Goal: Task Accomplishment & Management: Complete application form

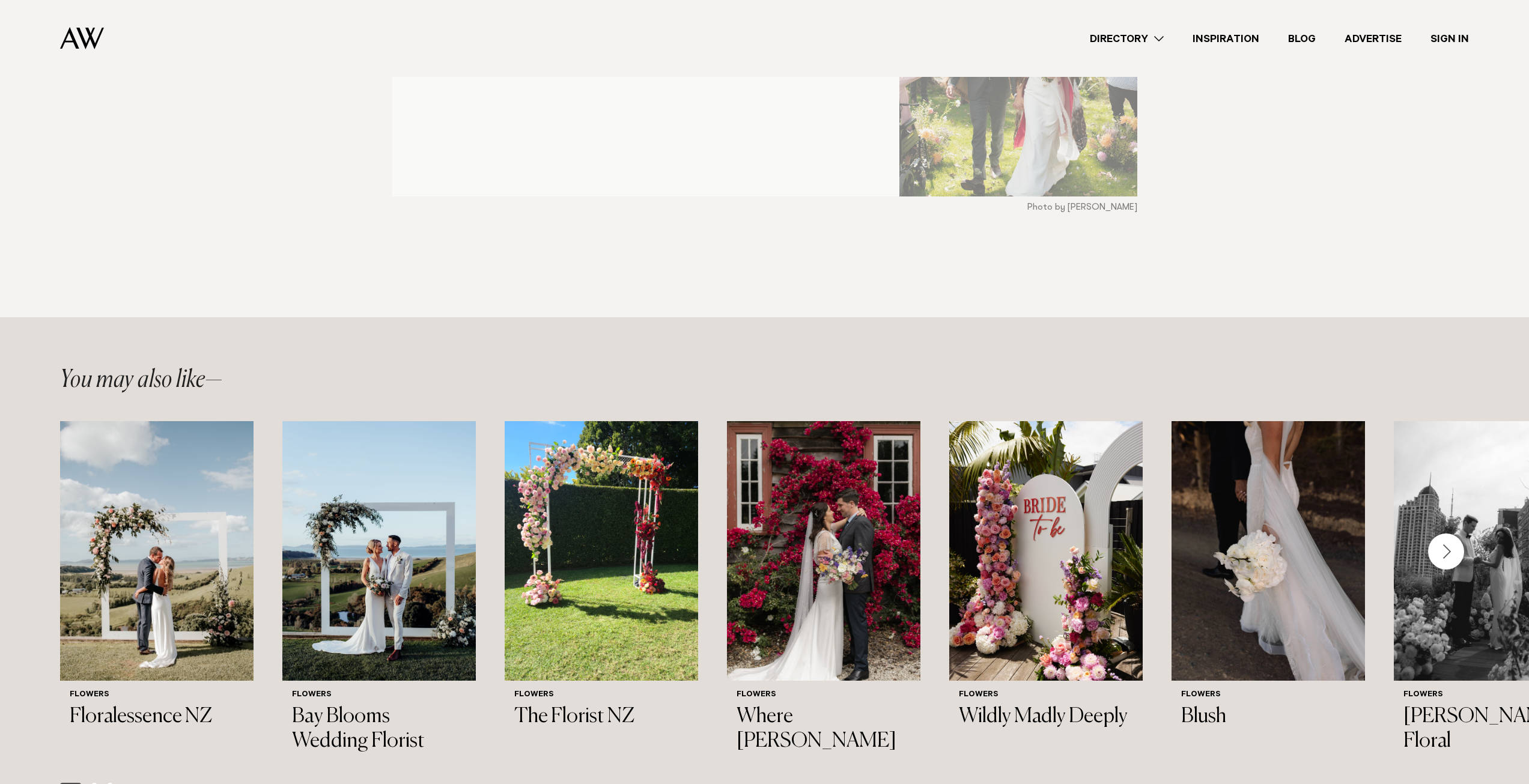
scroll to position [120, 0]
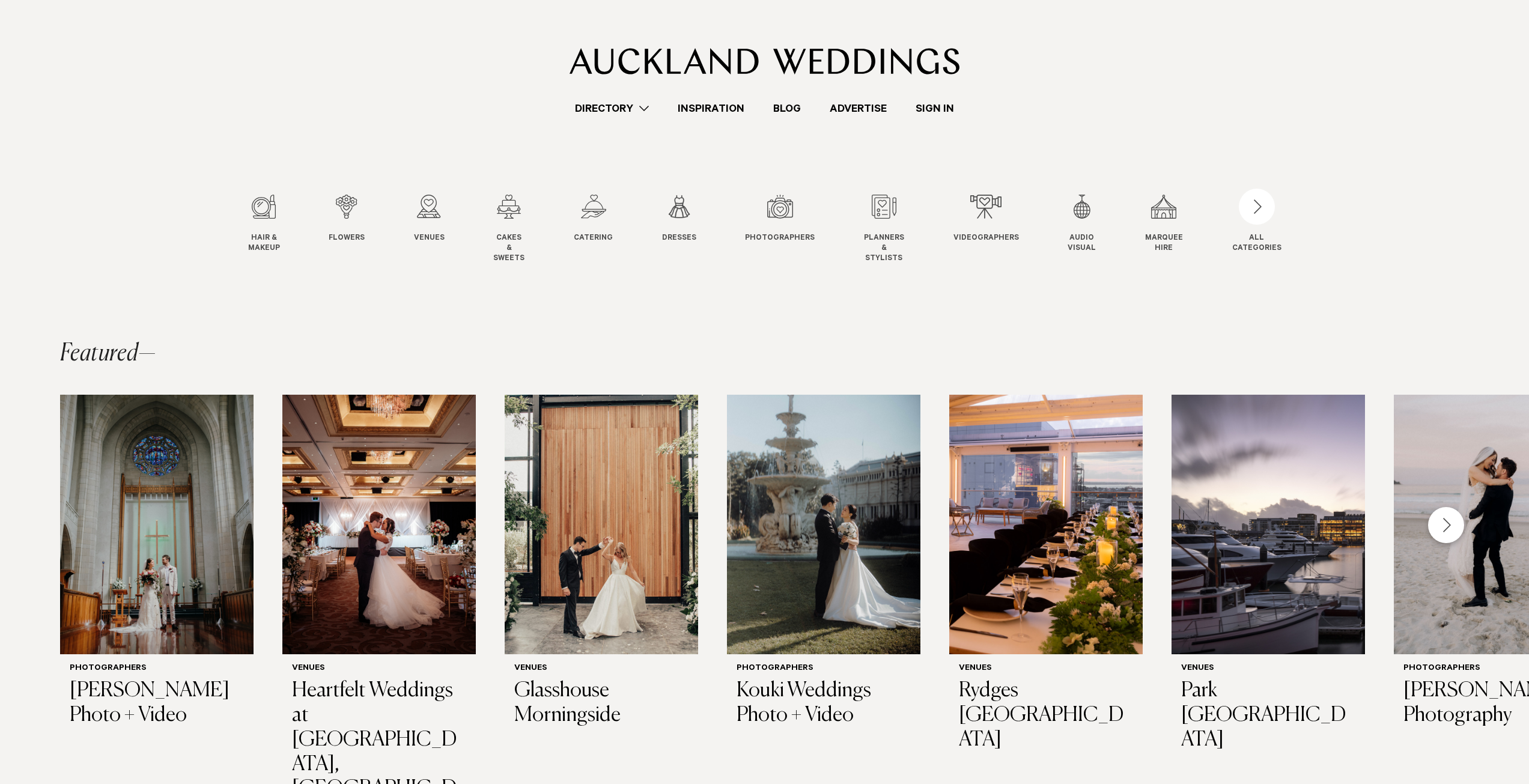
click at [863, 110] on link "Advertise" at bounding box center [858, 108] width 86 height 16
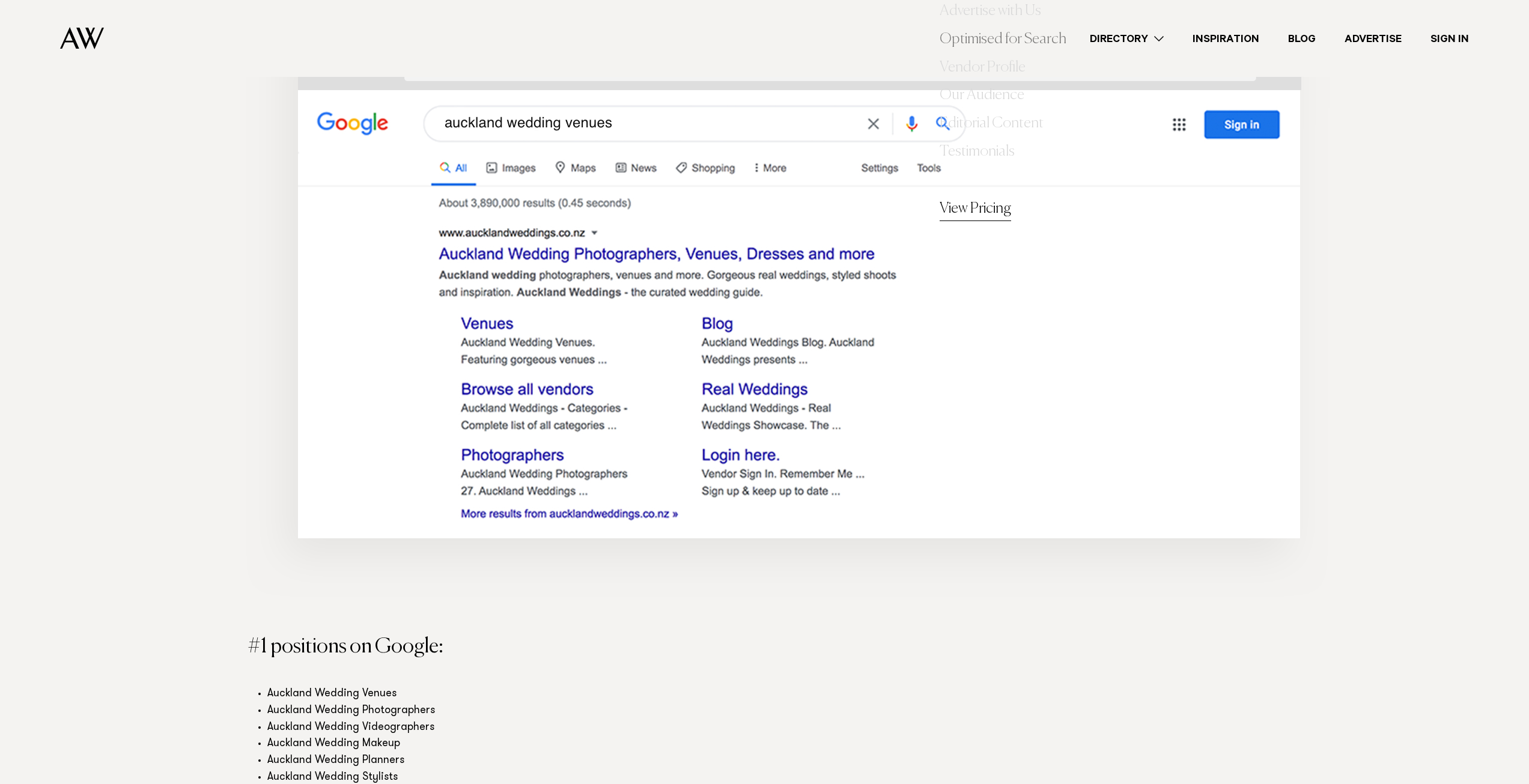
scroll to position [1622, 0]
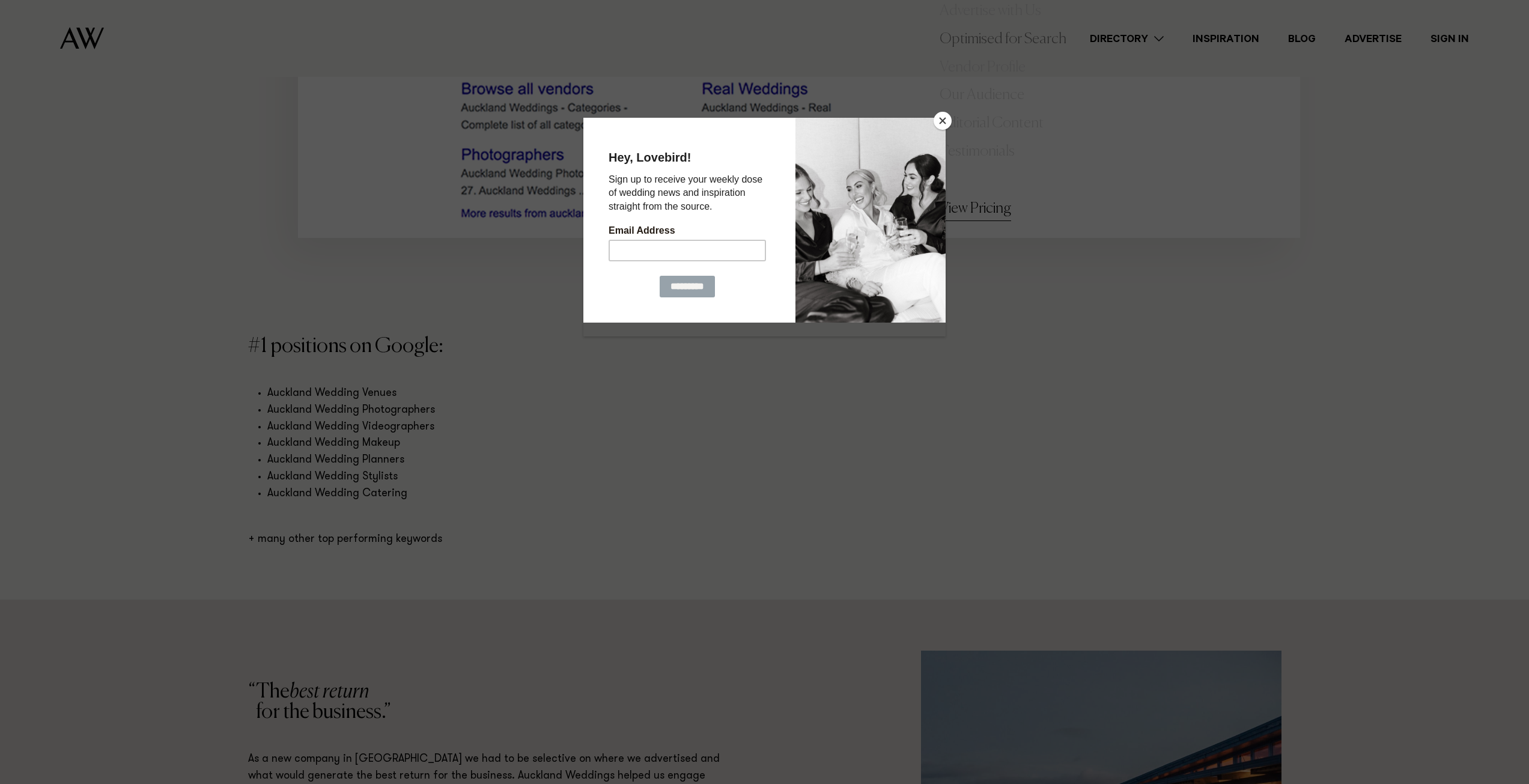
click at [941, 124] on button "Close" at bounding box center [942, 120] width 18 height 18
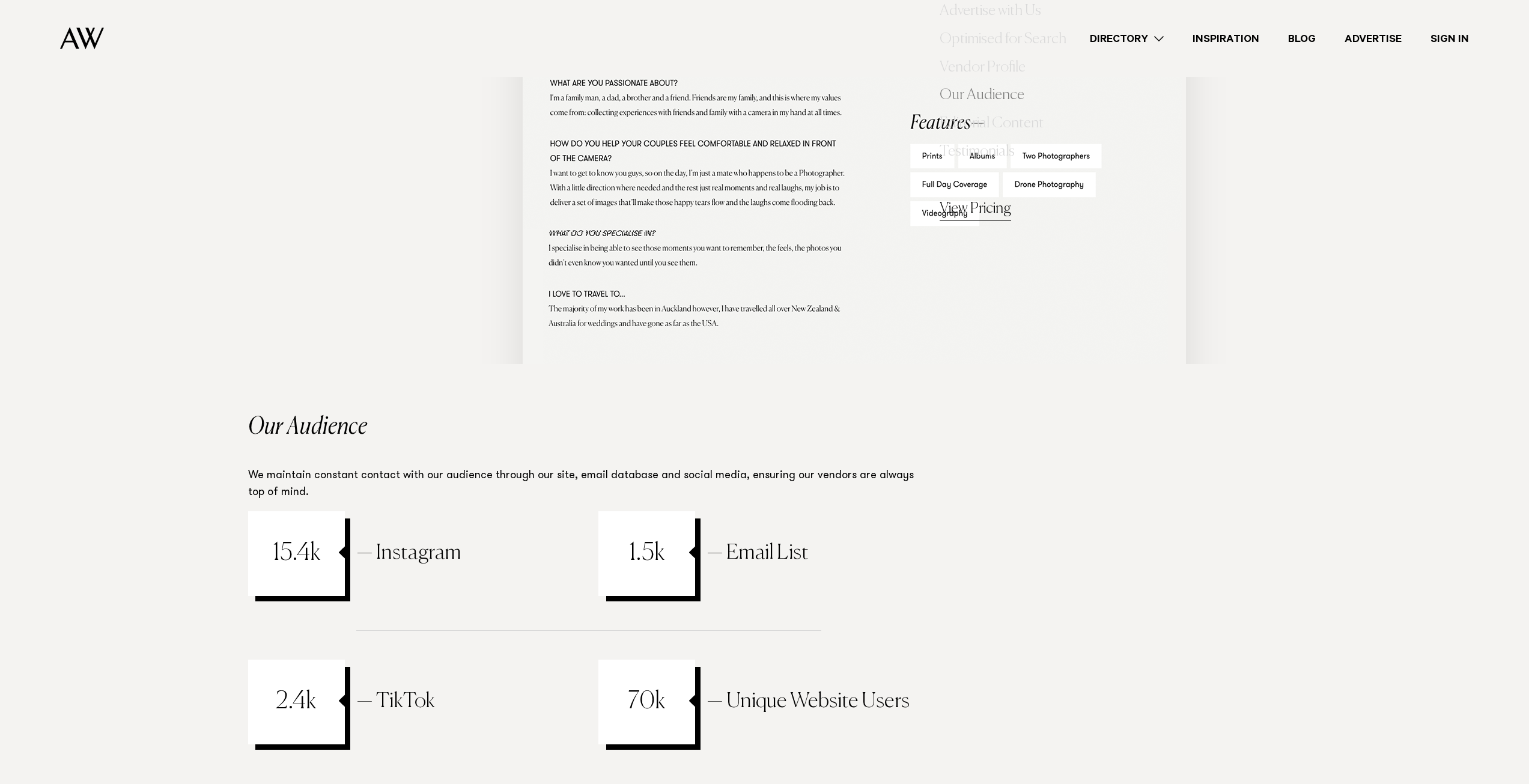
scroll to position [4085, 0]
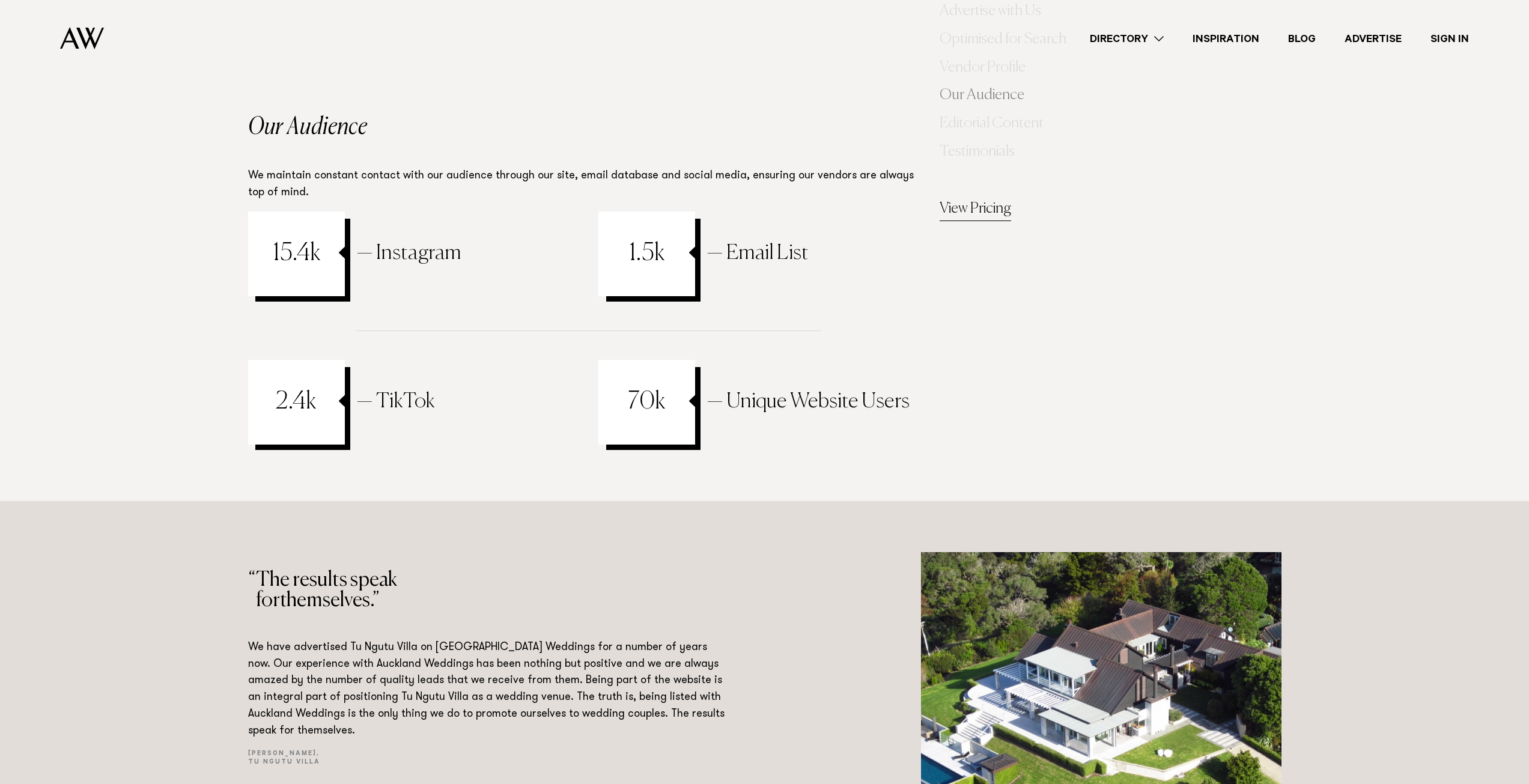
click at [967, 214] on link "View Pricing" at bounding box center [975, 209] width 72 height 24
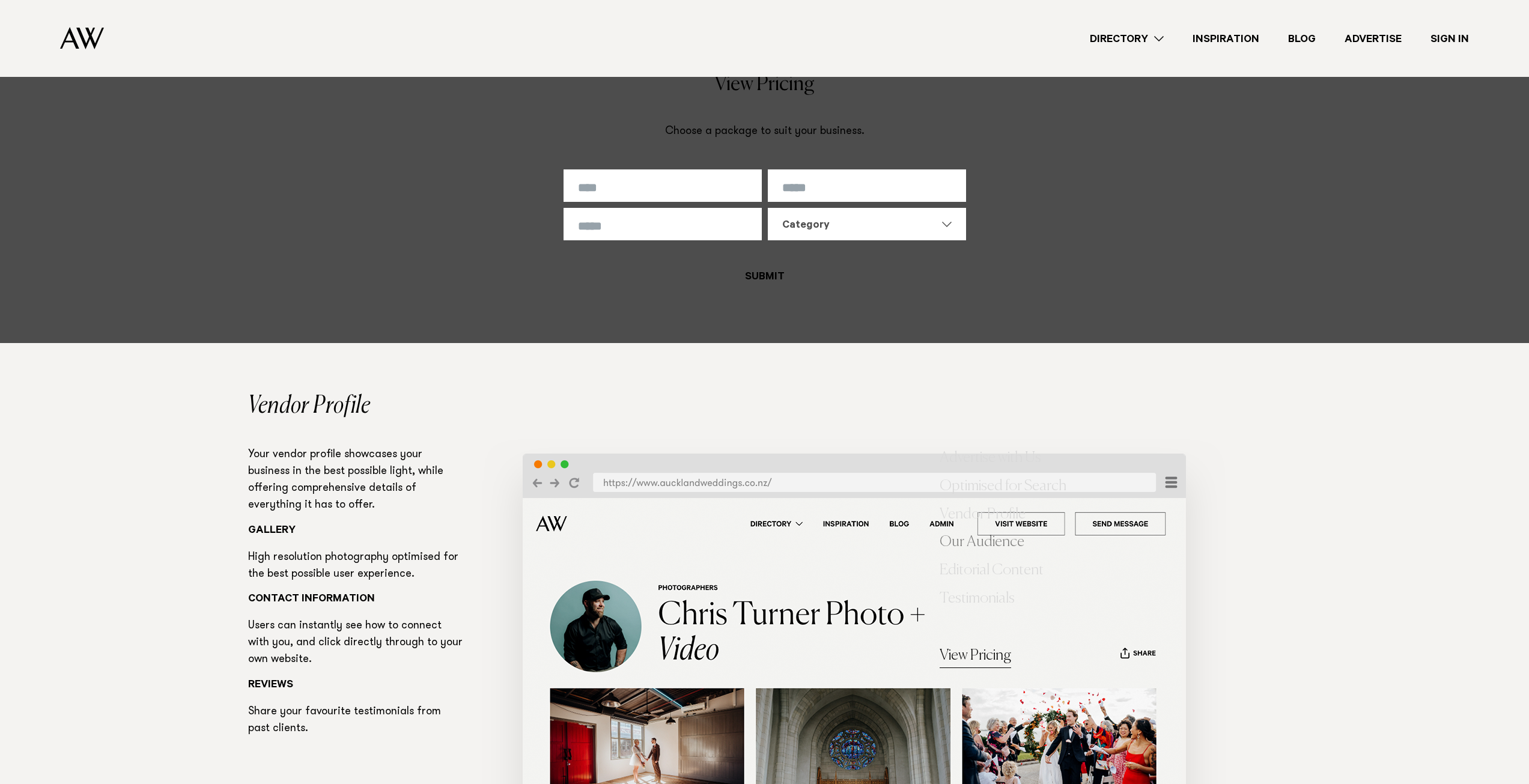
scroll to position [2883, 0]
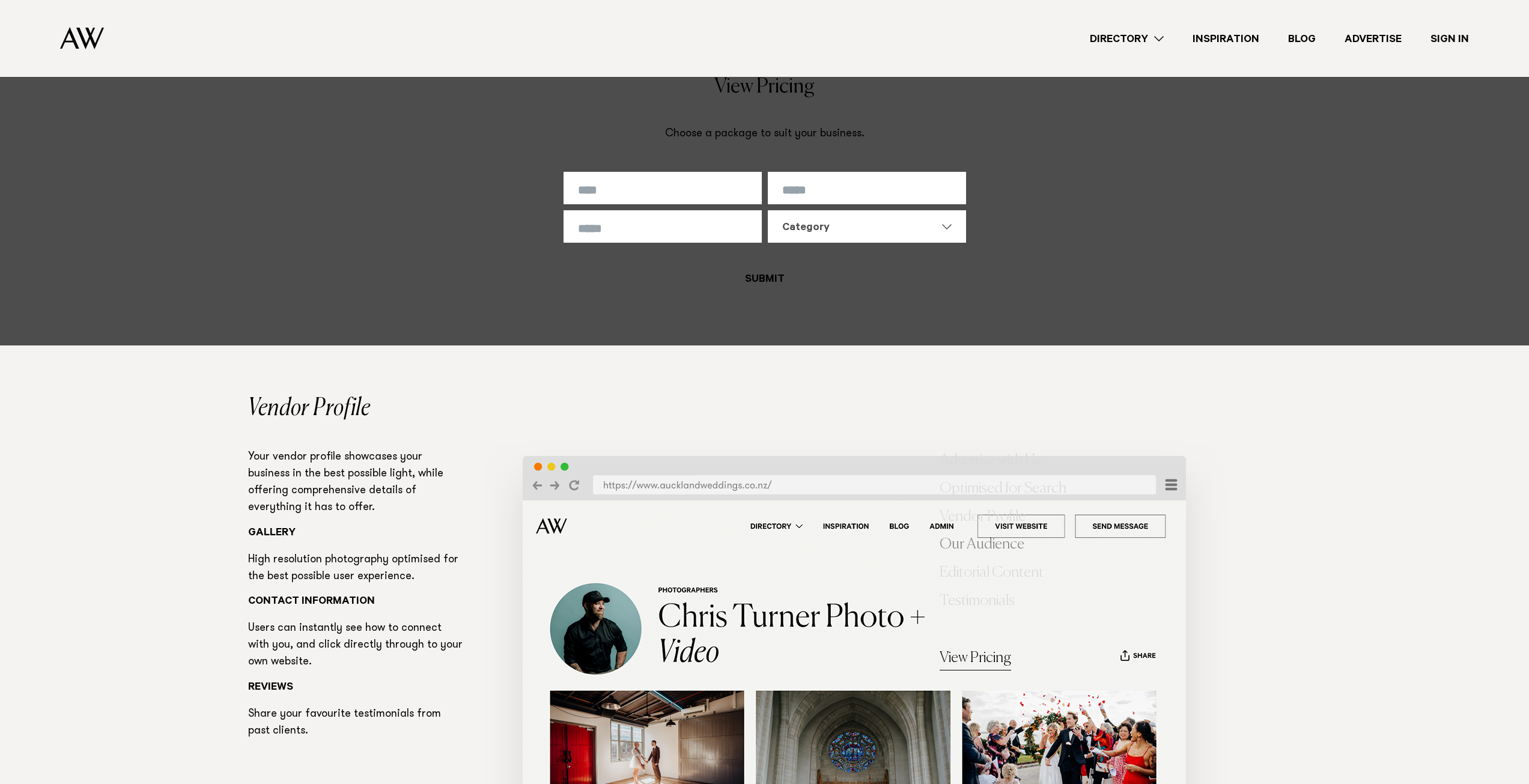
click at [824, 224] on div "Category" at bounding box center [859, 228] width 155 height 15
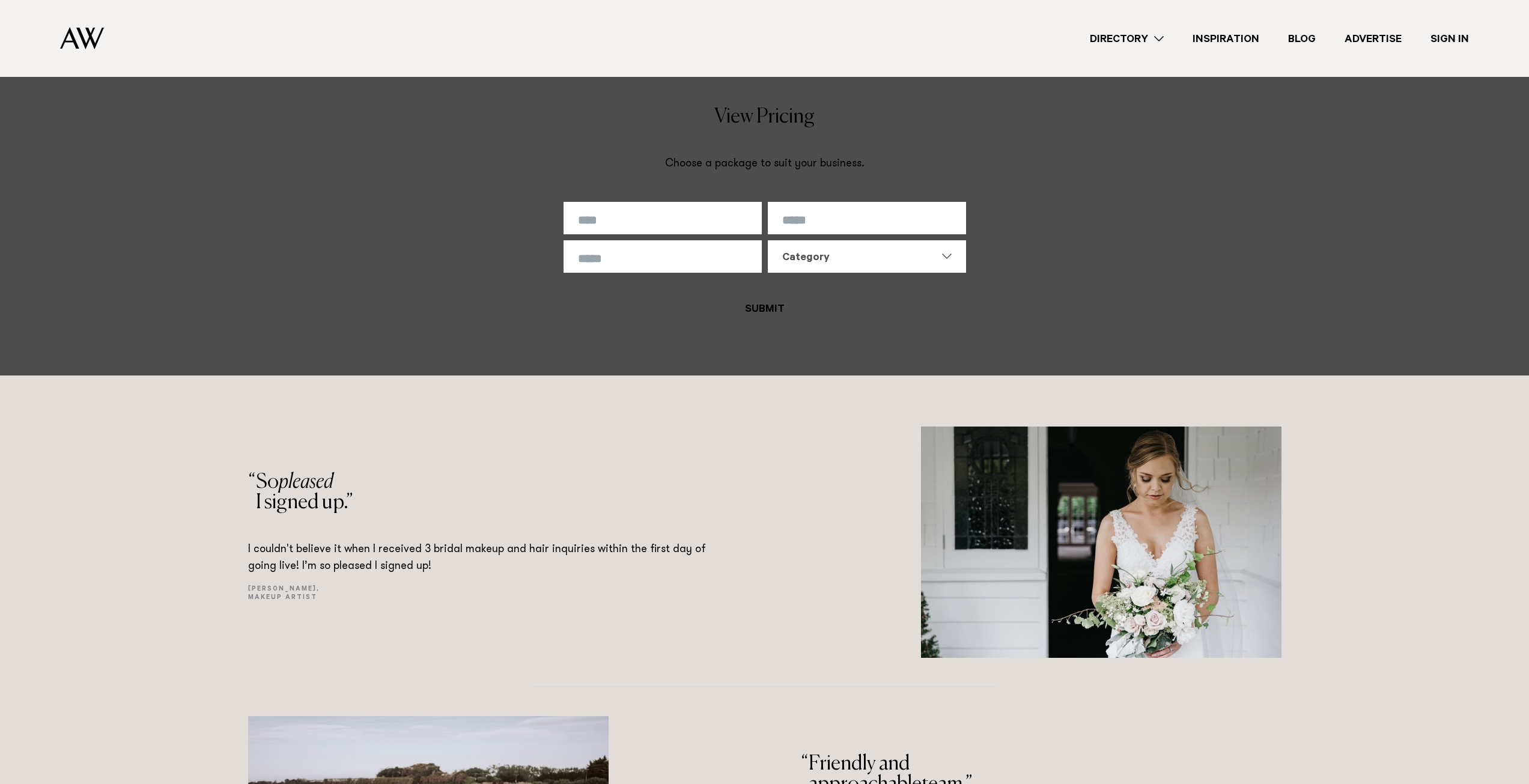
scroll to position [7209, 0]
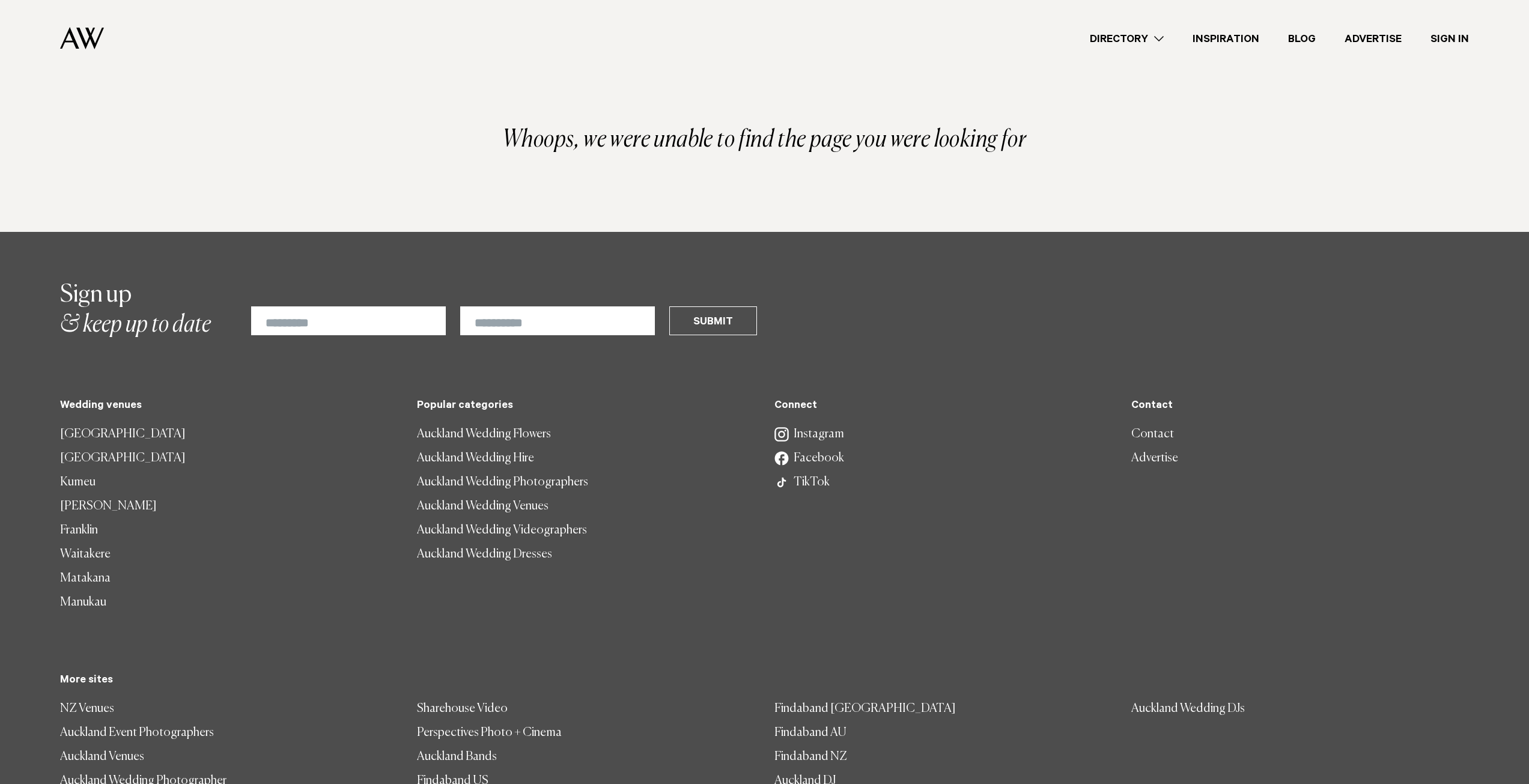
drag, startPoint x: 53, startPoint y: 394, endPoint x: 163, endPoint y: 597, distance: 230.9
click at [163, 597] on div "**********" at bounding box center [764, 576] width 1510 height 592
copy div "Wedding venues [GEOGRAPHIC_DATA] [GEOGRAPHIC_DATA] [GEOGRAPHIC_DATA] [PERSON_NA…"
